Goal: Information Seeking & Learning: Learn about a topic

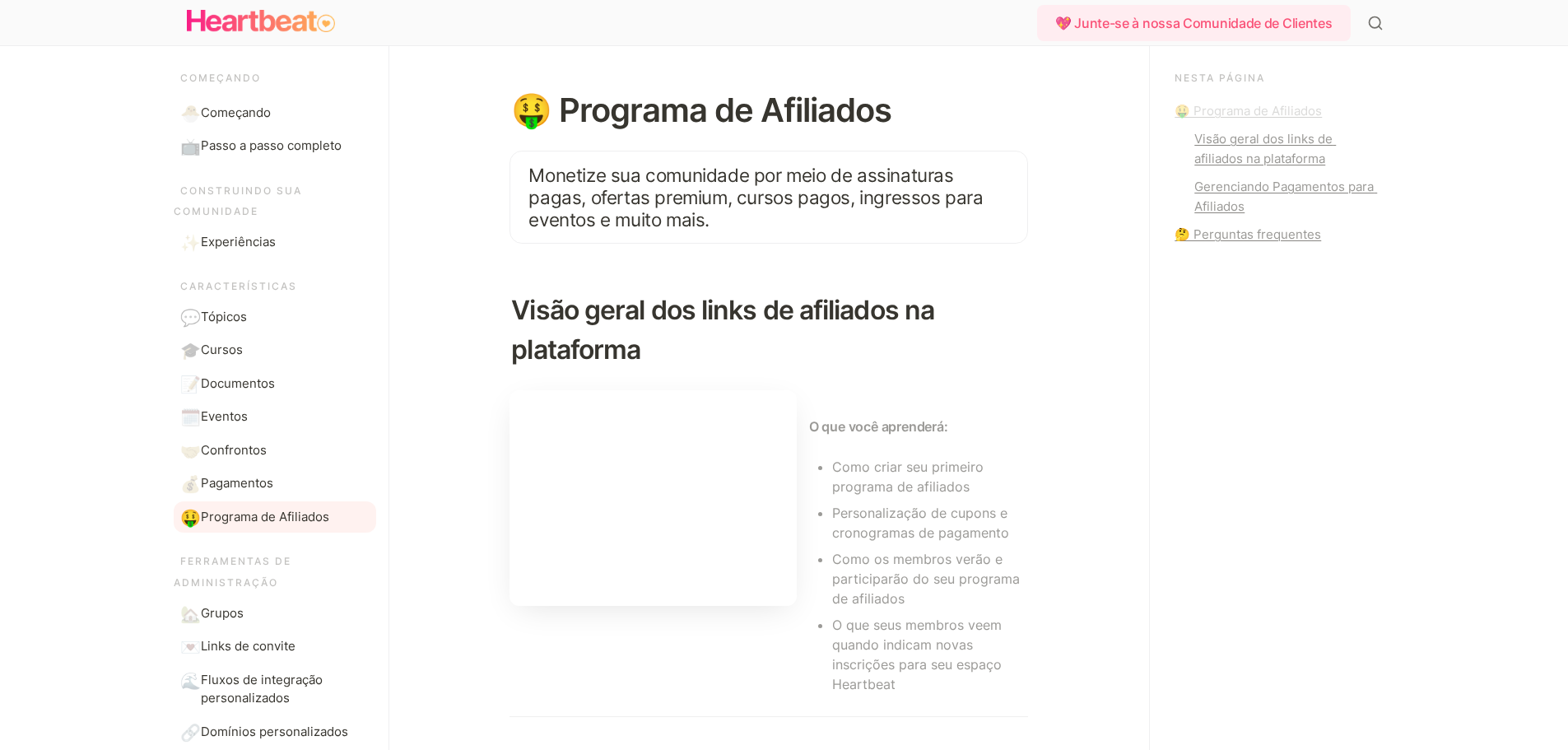
click at [1266, 111] on font "🤑 Programa de Afiliados" at bounding box center [1248, 111] width 148 height 16
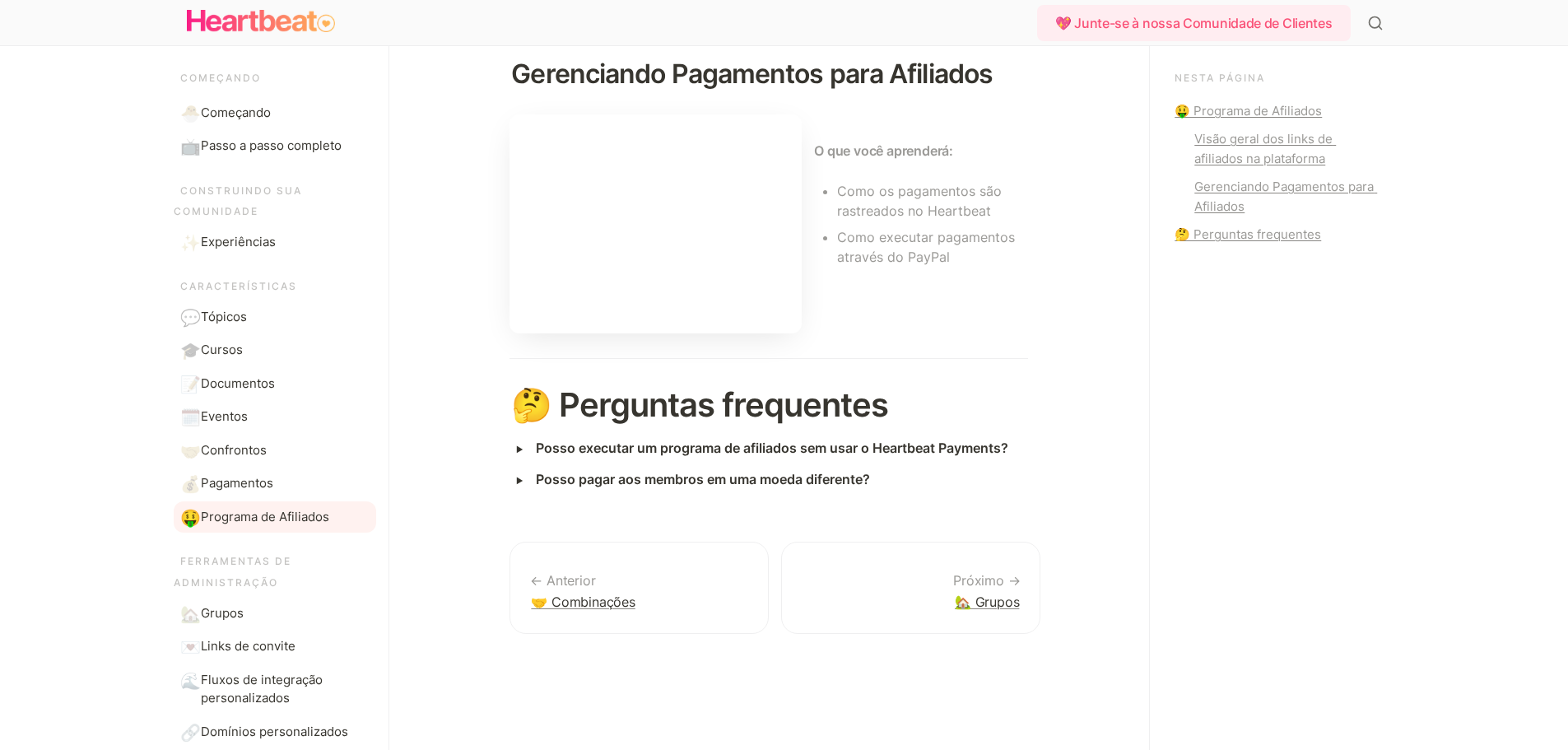
scroll to position [705, 0]
click at [953, 447] on font "Posso executar um programa de afiliados sem usar o Heartbeat Payments?" at bounding box center [772, 447] width 472 height 17
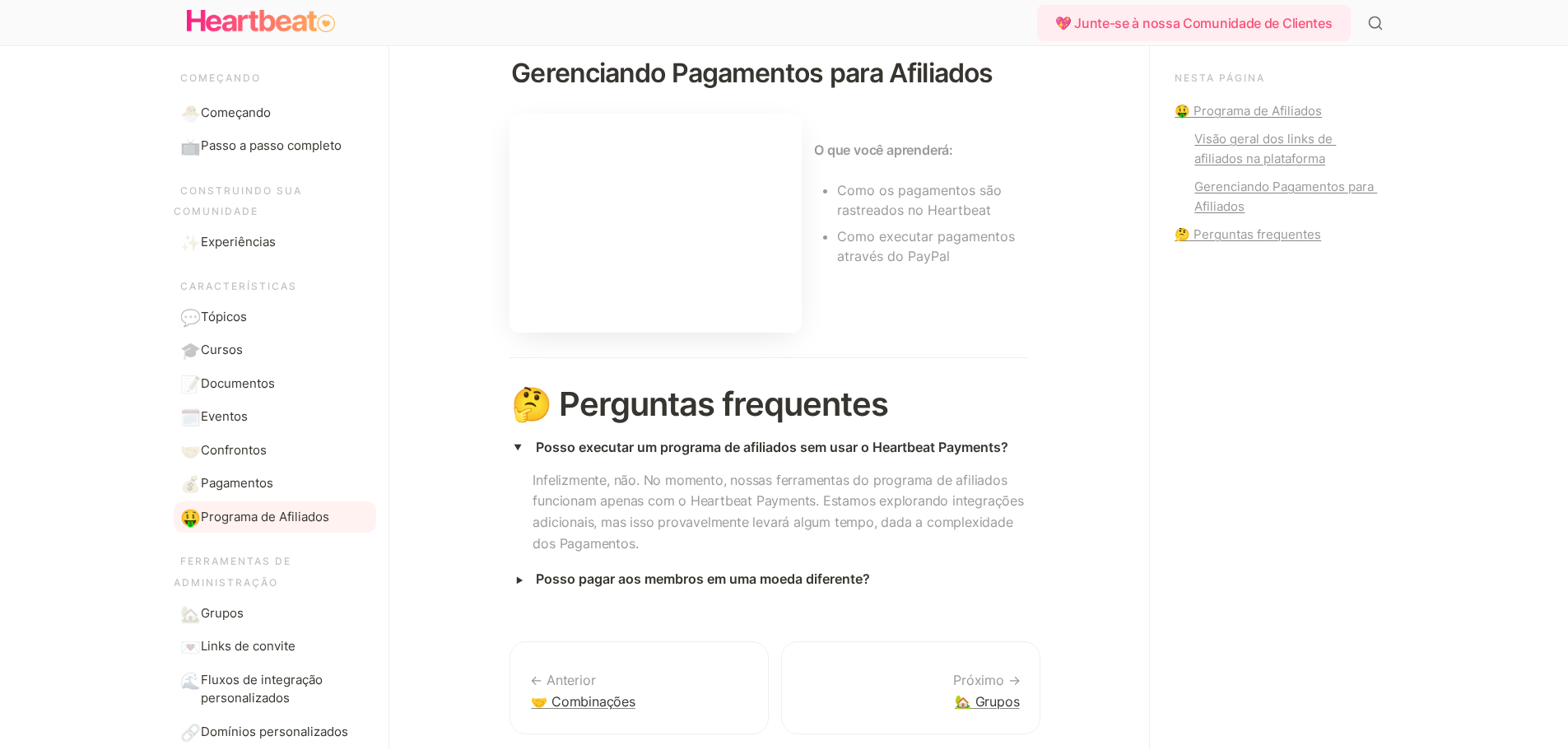
click at [761, 577] on font "Posso pagar aos membros em uma moeda diferente?" at bounding box center [702, 578] width 334 height 17
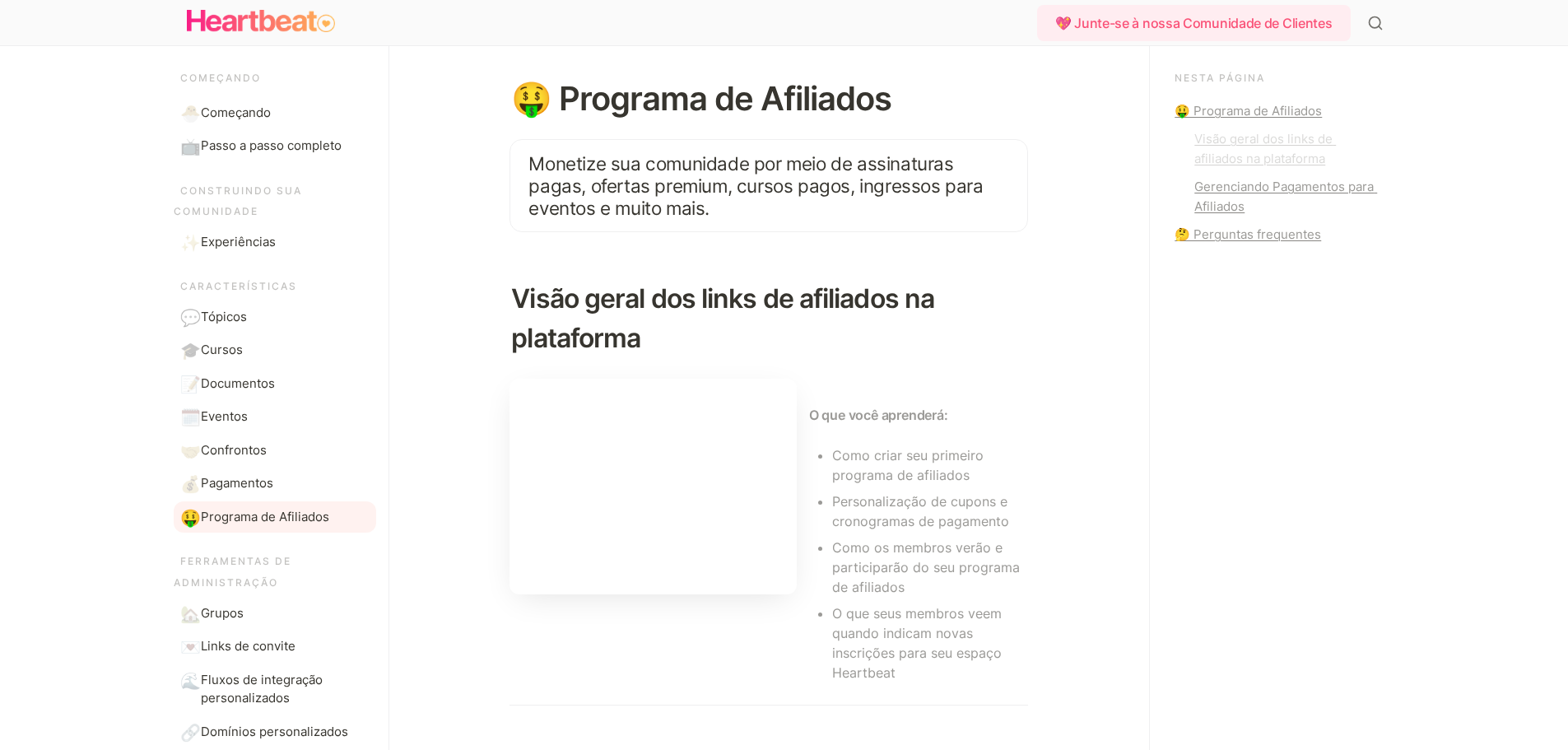
scroll to position [0, 0]
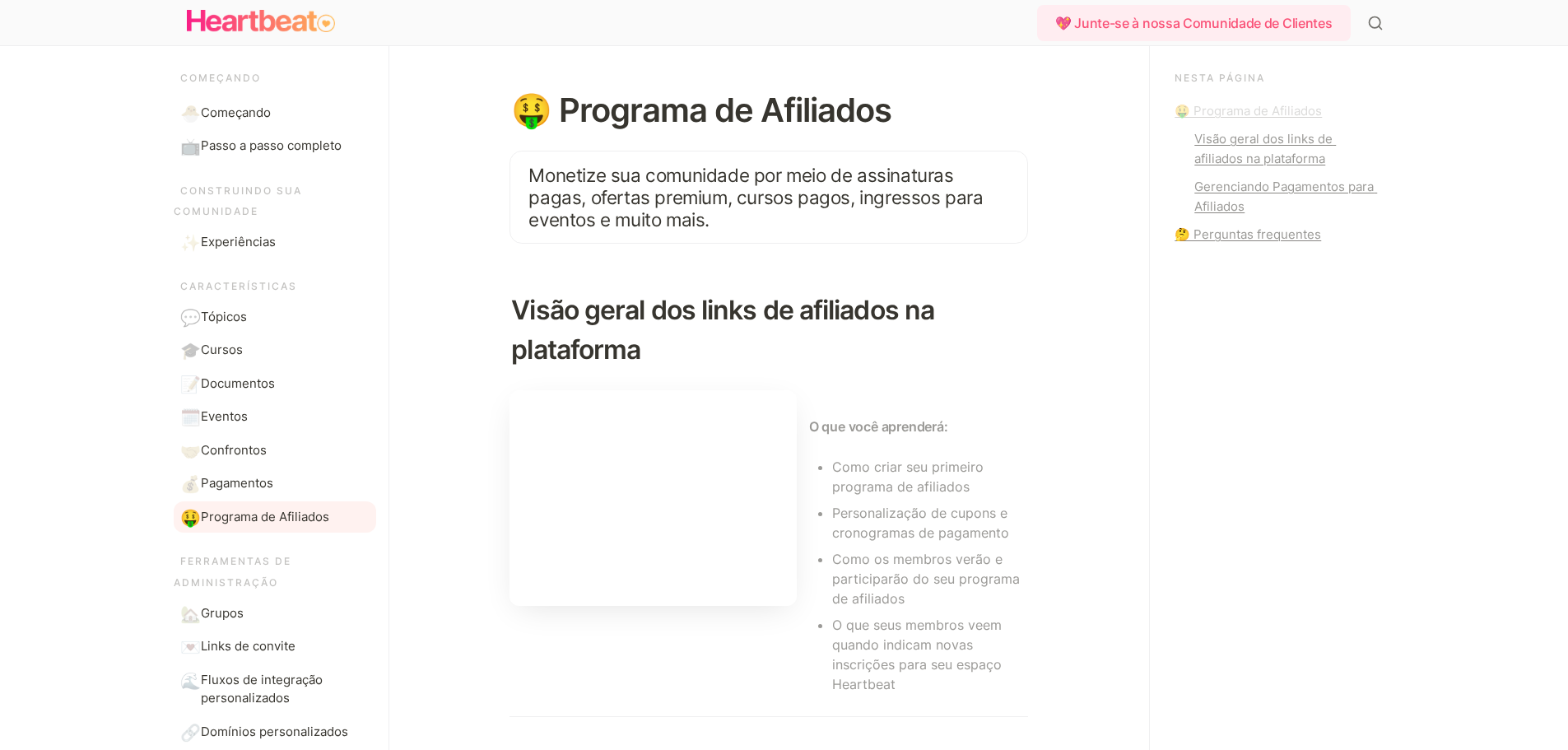
click at [1244, 113] on font "🤑 Programa de Afiliados" at bounding box center [1248, 111] width 148 height 16
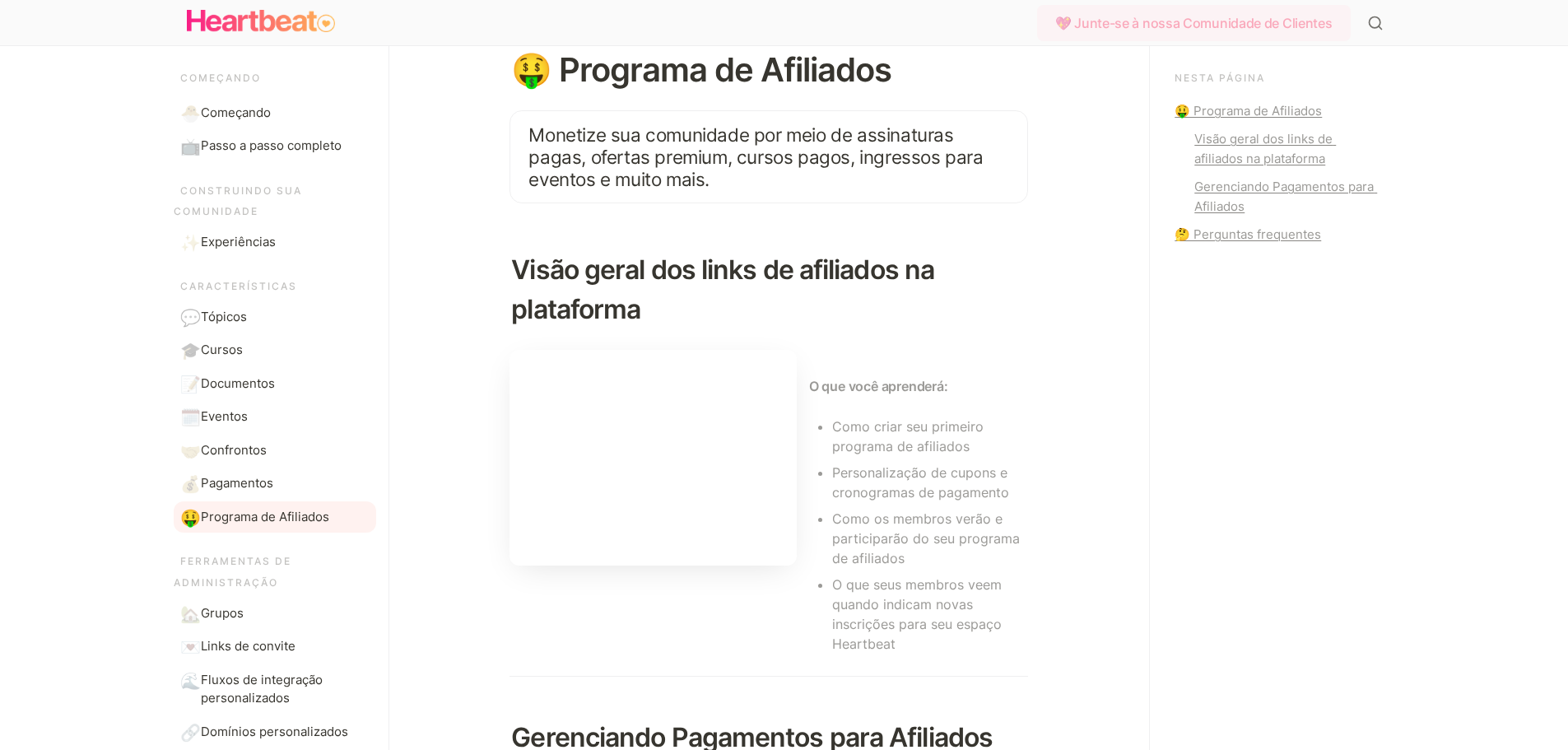
click at [1198, 19] on font "💖 Junte-se à nossa Comunidade de Clientes" at bounding box center [1194, 23] width 278 height 17
click at [256, 15] on img "Principal" at bounding box center [261, 21] width 149 height 32
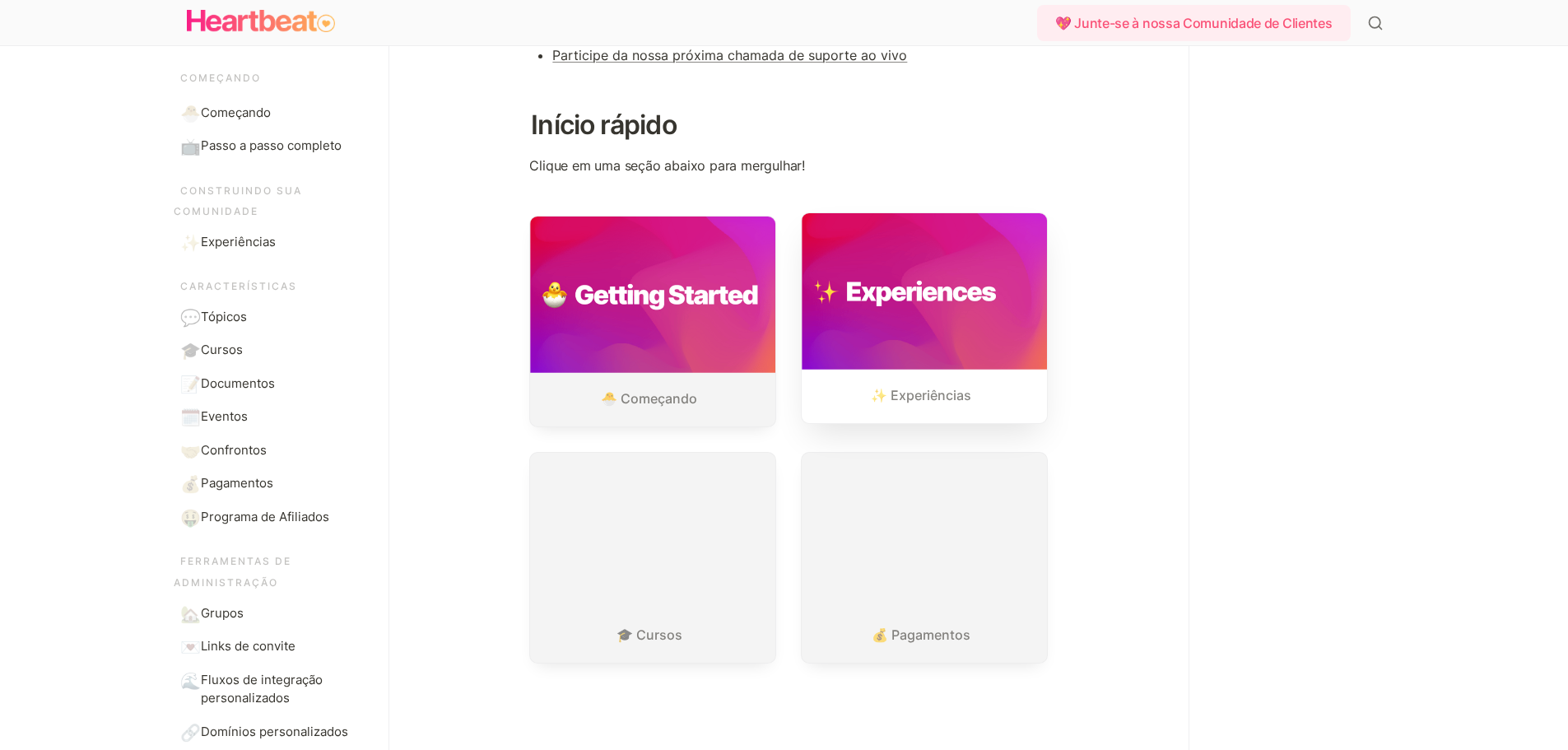
scroll to position [369, 0]
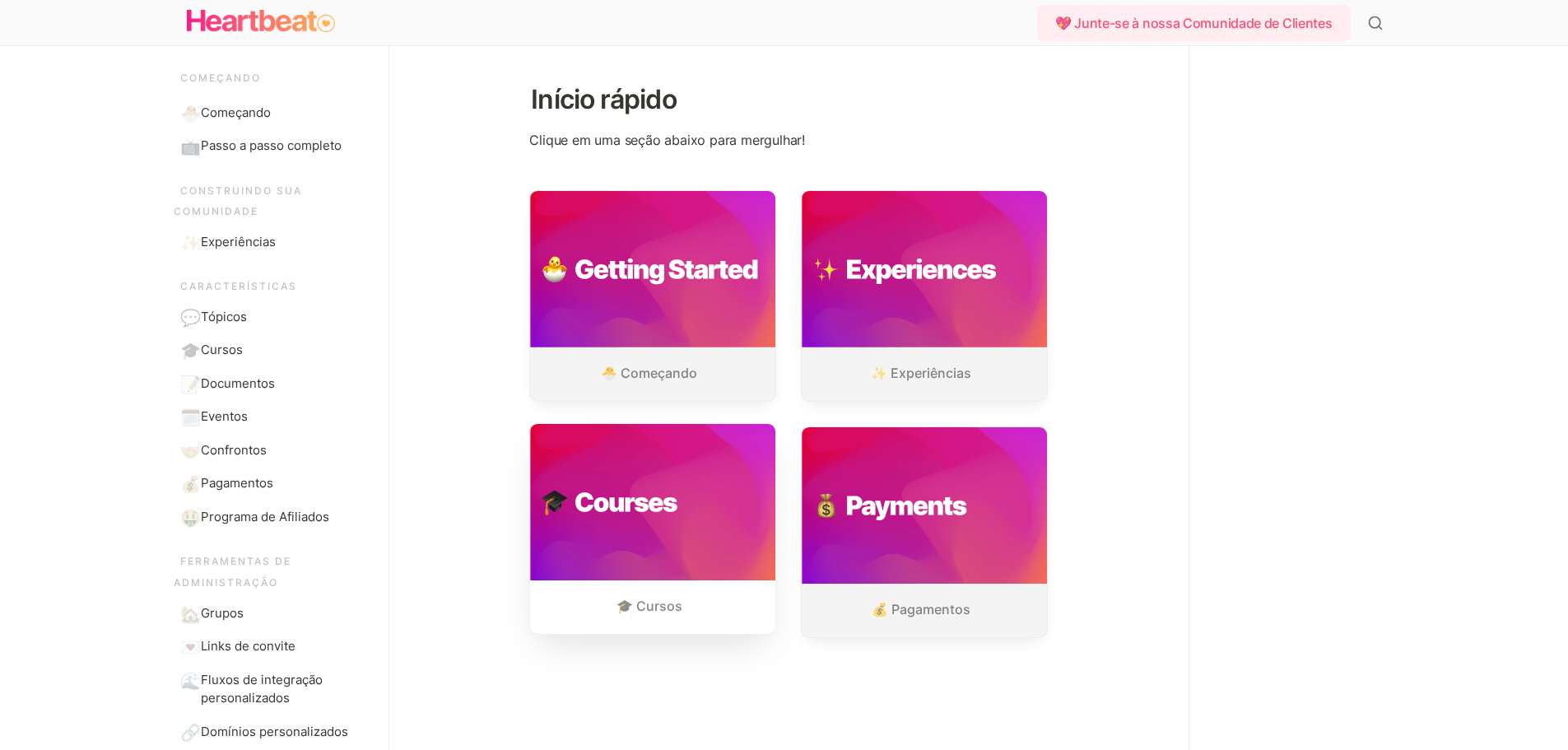
click at [680, 539] on link "🎓 Cursos" at bounding box center [652, 529] width 245 height 210
